Goal: Transaction & Acquisition: Purchase product/service

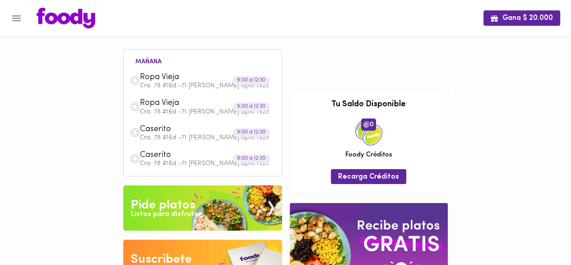
click at [17, 23] on icon "Menu" at bounding box center [16, 18] width 11 height 11
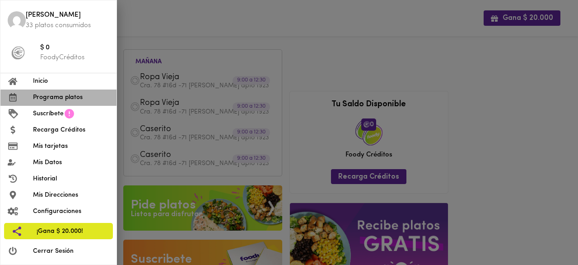
click at [56, 99] on span "Programa platos" at bounding box center [71, 97] width 76 height 9
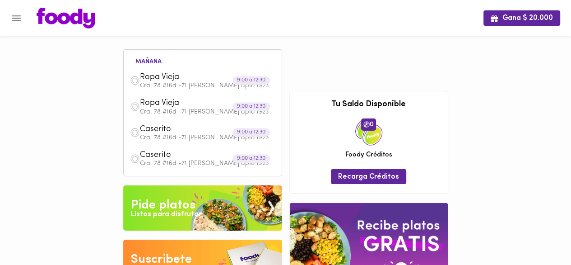
click at [16, 19] on icon "Menu" at bounding box center [16, 18] width 11 height 11
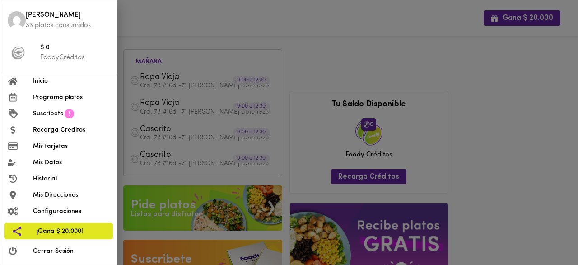
click at [49, 93] on span "Programa platos" at bounding box center [71, 97] width 76 height 9
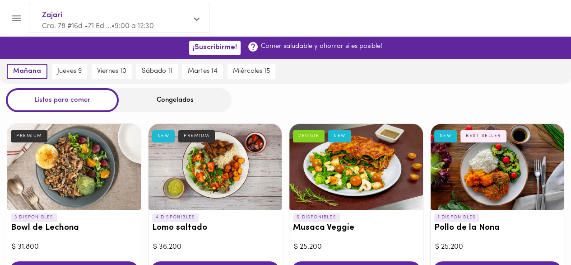
click at [163, 99] on div "Congelados" at bounding box center [175, 100] width 113 height 24
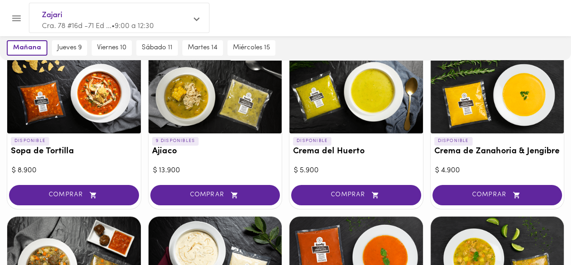
scroll to position [90, 0]
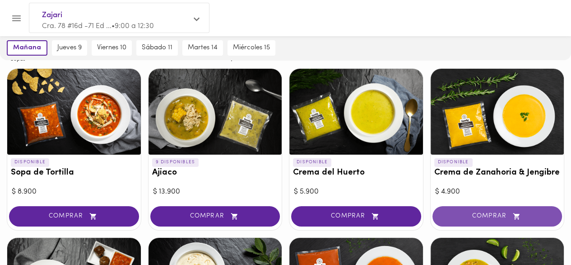
click at [497, 215] on span "COMPRAR" at bounding box center [497, 216] width 107 height 8
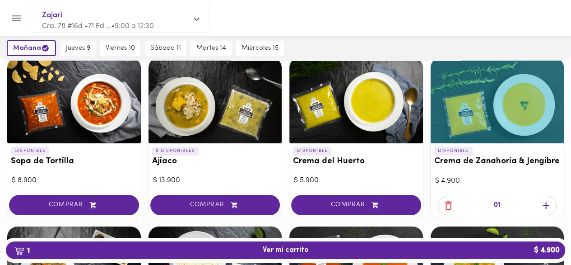
scroll to position [181, 0]
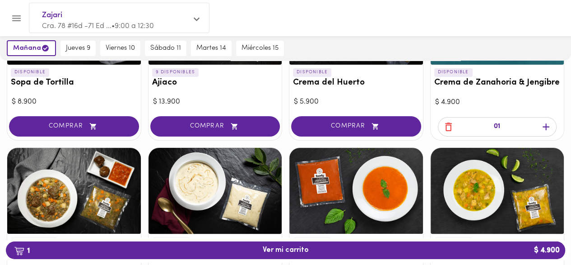
click at [544, 128] on icon "button" at bounding box center [546, 126] width 11 height 11
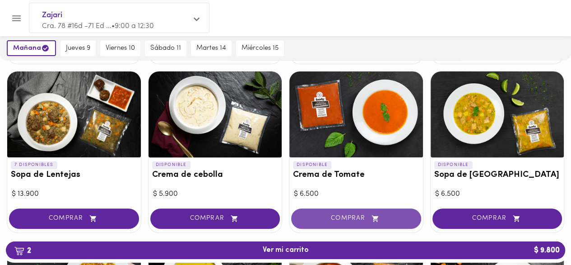
scroll to position [271, 0]
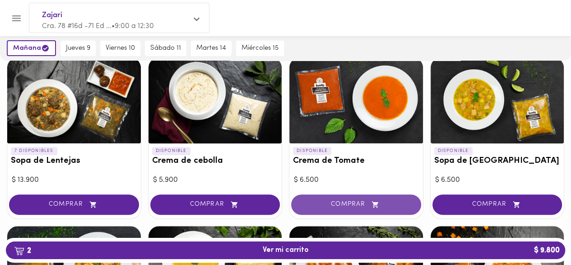
click at [386, 203] on span "COMPRAR" at bounding box center [356, 205] width 107 height 8
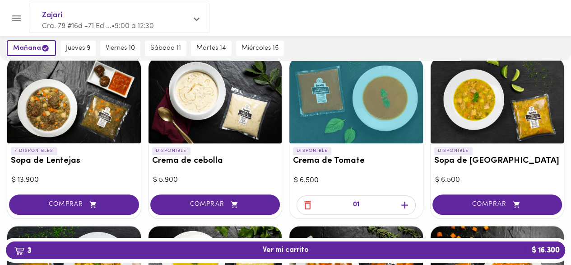
click at [406, 203] on icon "button" at bounding box center [404, 204] width 11 height 11
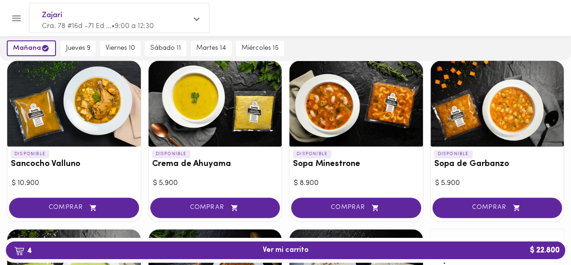
scroll to position [452, 0]
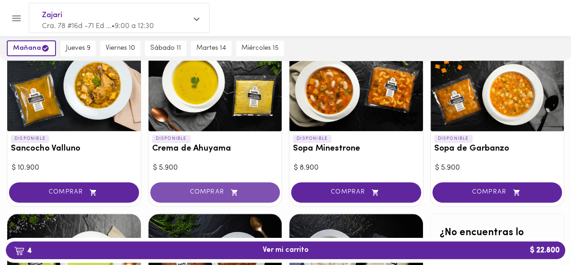
click at [228, 192] on span "COMPRAR" at bounding box center [215, 192] width 107 height 8
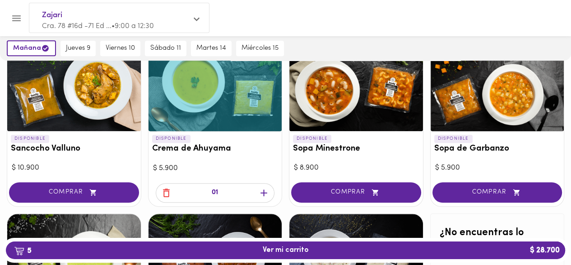
click at [264, 190] on icon "button" at bounding box center [264, 192] width 7 height 7
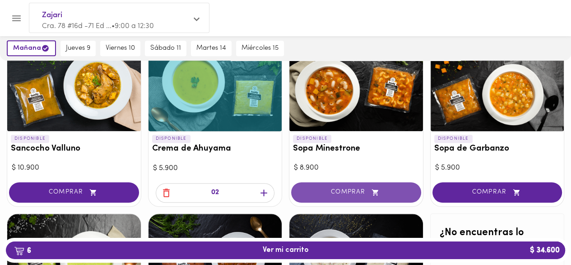
click at [358, 185] on button "COMPRAR" at bounding box center [356, 192] width 130 height 20
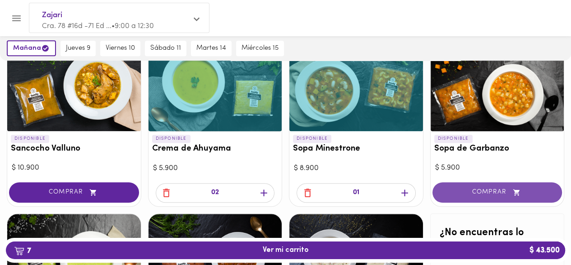
click at [494, 185] on button "COMPRAR" at bounding box center [498, 192] width 130 height 20
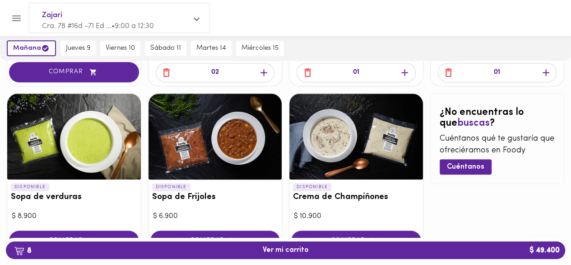
scroll to position [587, 0]
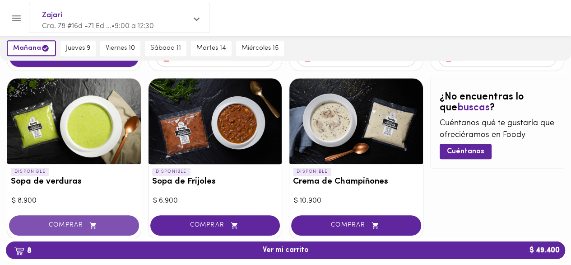
click at [105, 223] on span "COMPRAR" at bounding box center [73, 225] width 107 height 8
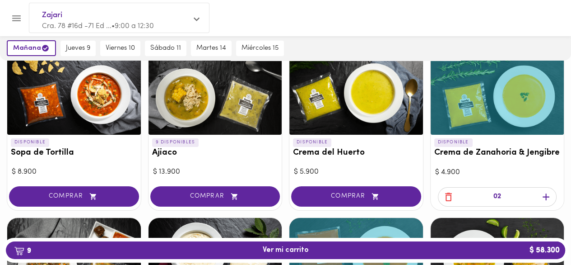
scroll to position [90, 0]
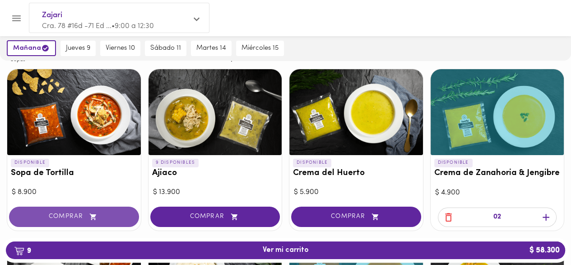
click at [94, 215] on icon "button" at bounding box center [93, 216] width 6 height 6
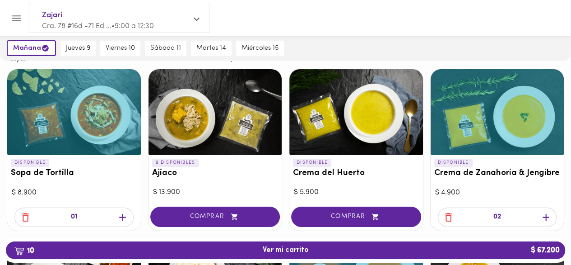
click at [123, 217] on icon "button" at bounding box center [122, 217] width 7 height 7
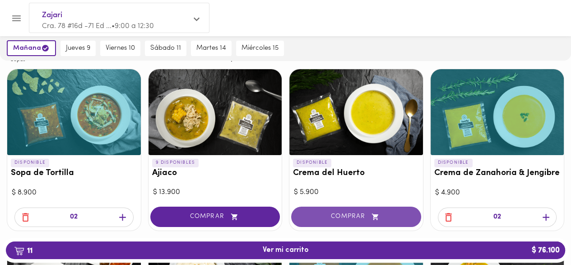
click at [381, 213] on icon "button" at bounding box center [375, 217] width 11 height 8
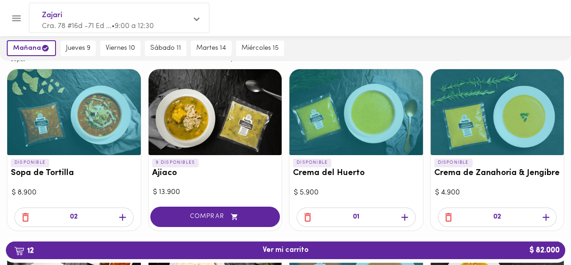
click at [404, 216] on icon "button" at bounding box center [404, 217] width 7 height 7
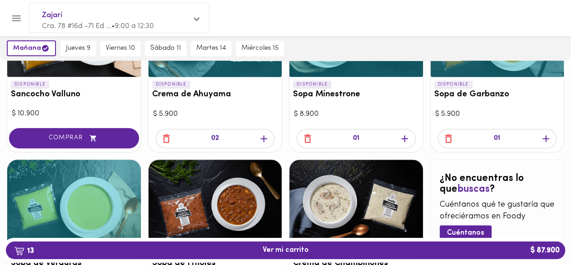
scroll to position [477, 0]
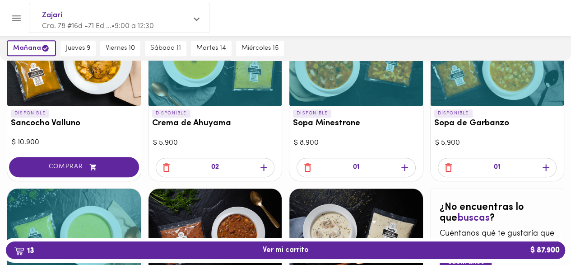
click at [549, 170] on icon "button" at bounding box center [546, 167] width 11 height 11
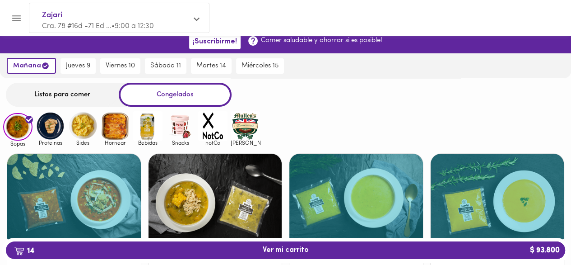
scroll to position [0, 0]
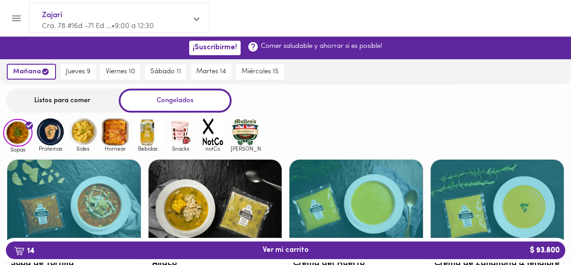
click at [59, 139] on img at bounding box center [50, 131] width 29 height 29
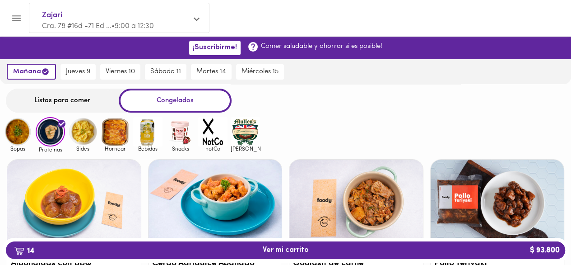
click at [48, 134] on img at bounding box center [50, 131] width 29 height 29
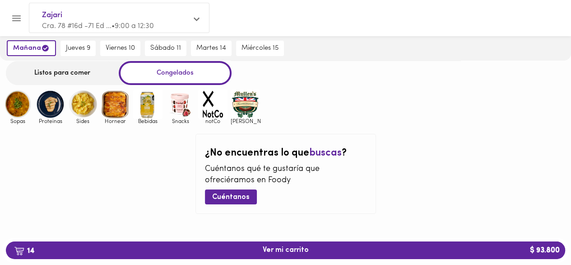
scroll to position [41, 0]
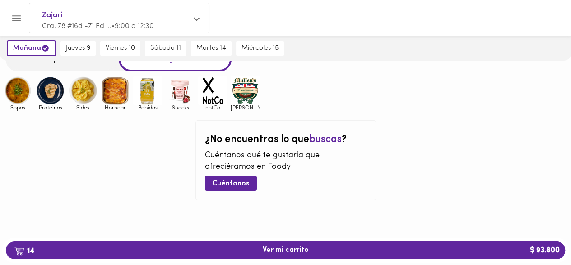
click at [60, 90] on img at bounding box center [50, 90] width 29 height 29
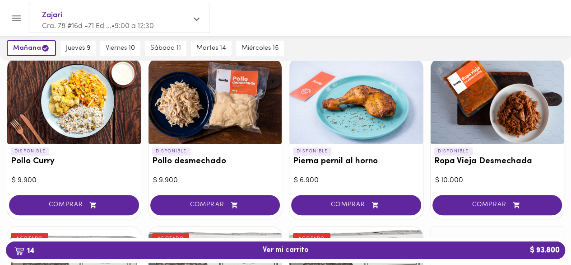
scroll to position [271, 0]
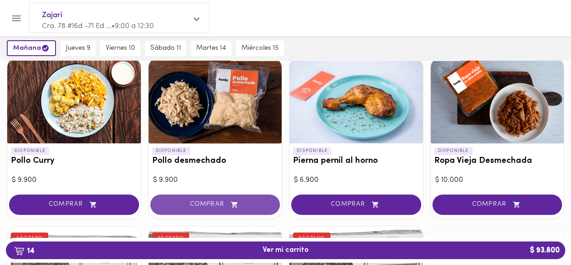
click at [196, 204] on span "COMPRAR" at bounding box center [215, 205] width 107 height 8
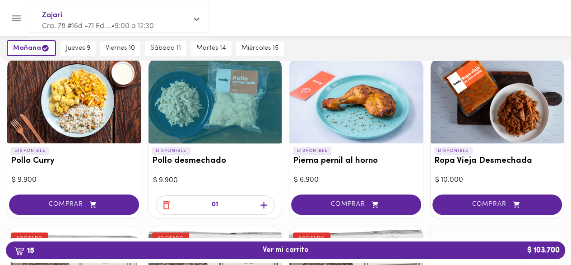
click at [260, 205] on icon "button" at bounding box center [263, 204] width 11 height 11
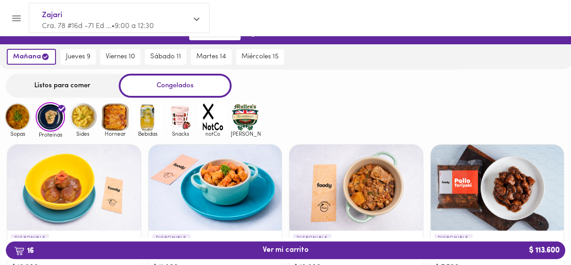
scroll to position [0, 0]
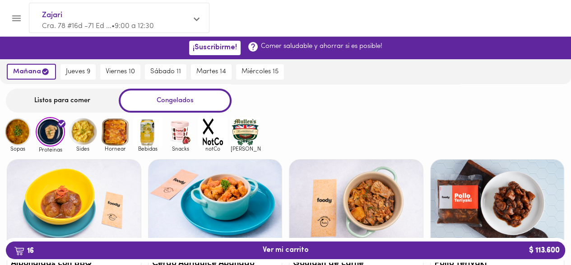
click at [112, 133] on img at bounding box center [115, 131] width 29 height 29
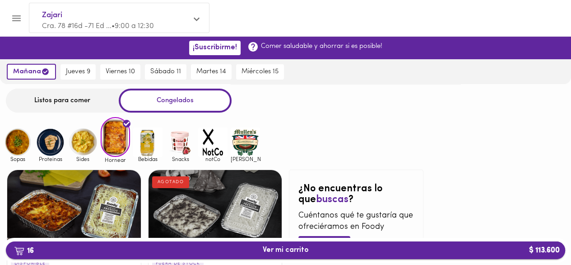
click at [289, 247] on span "16 Ver mi carrito $ 113.600" at bounding box center [286, 250] width 46 height 9
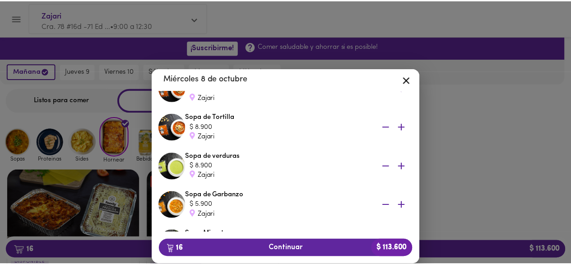
scroll to position [361, 0]
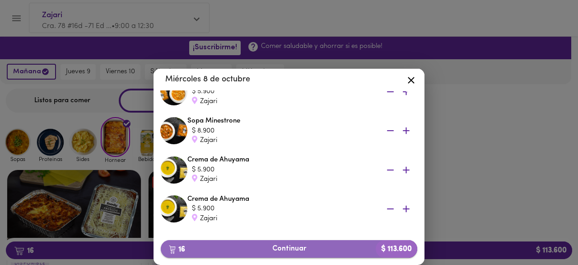
click at [296, 250] on span "16 Continuar $ 113.600" at bounding box center [289, 248] width 242 height 9
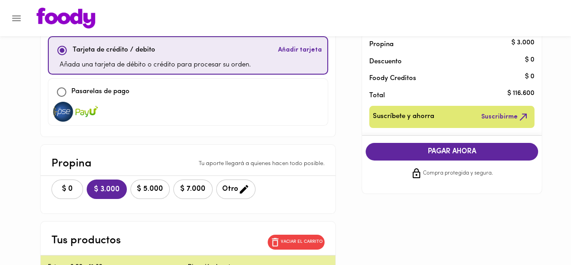
scroll to position [90, 0]
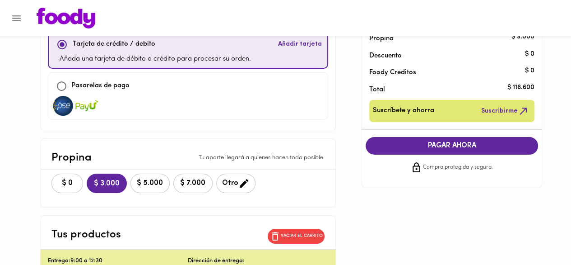
click at [71, 89] on input "checkbox" at bounding box center [61, 85] width 19 height 19
checkbox input "true"
checkbox input "false"
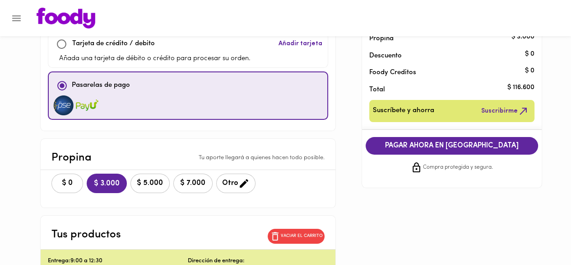
scroll to position [45, 0]
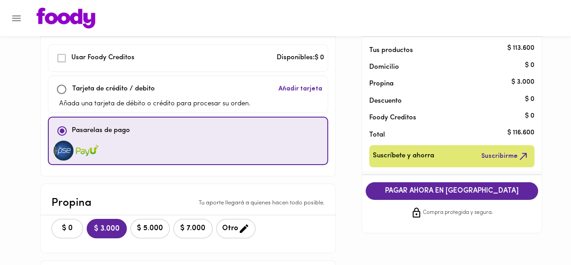
click at [422, 190] on span "PAGAR AHORA EN [GEOGRAPHIC_DATA]" at bounding box center [452, 191] width 154 height 9
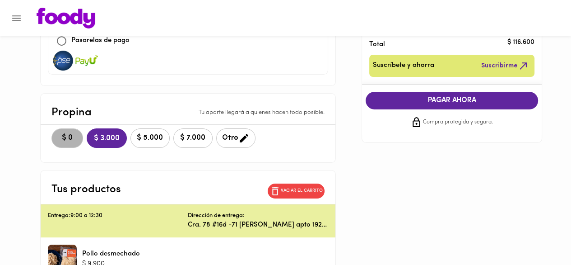
click at [77, 140] on span "$ 0" at bounding box center [67, 138] width 20 height 9
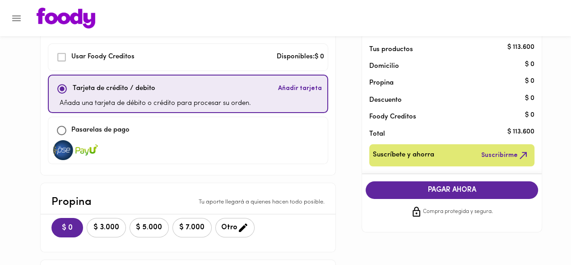
scroll to position [45, 0]
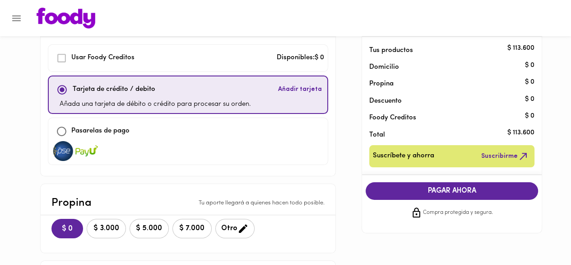
click at [141, 136] on div "Pasarelas de pago" at bounding box center [188, 130] width 272 height 19
checkbox input "false"
checkbox input "true"
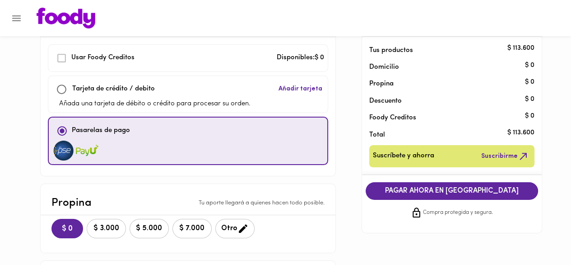
click at [412, 188] on span "PAGAR AHORA EN PASARELA" at bounding box center [452, 191] width 154 height 9
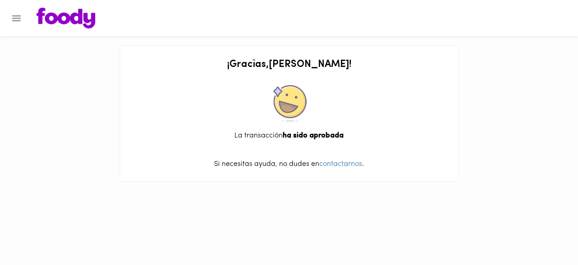
click at [68, 12] on img at bounding box center [66, 18] width 59 height 21
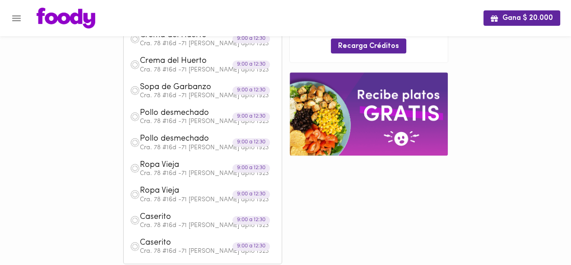
scroll to position [452, 0]
